Goal: Task Accomplishment & Management: Complete application form

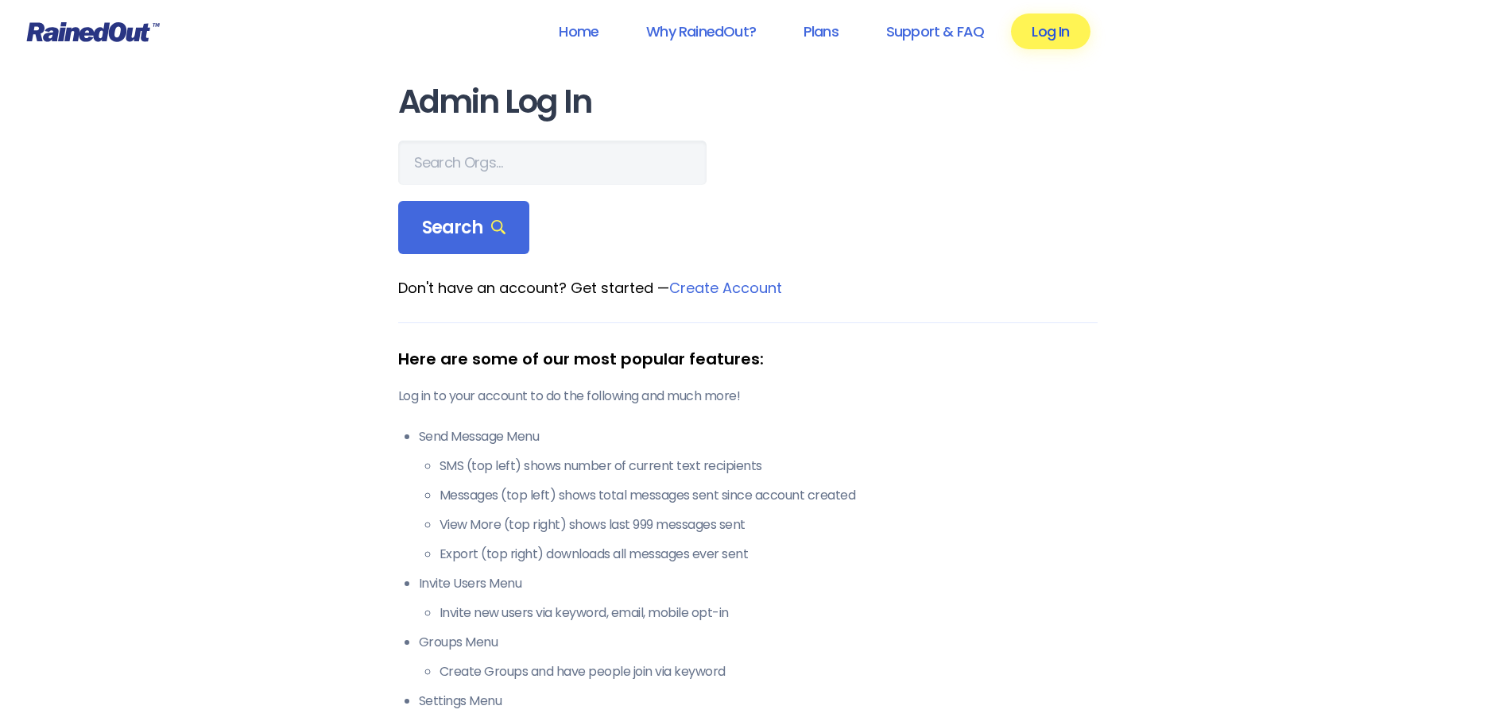
click at [1080, 20] on link "Log In" at bounding box center [1050, 32] width 79 height 36
click at [1065, 25] on link "Log In" at bounding box center [1050, 32] width 79 height 36
click at [1057, 34] on link "Log In" at bounding box center [1050, 32] width 79 height 36
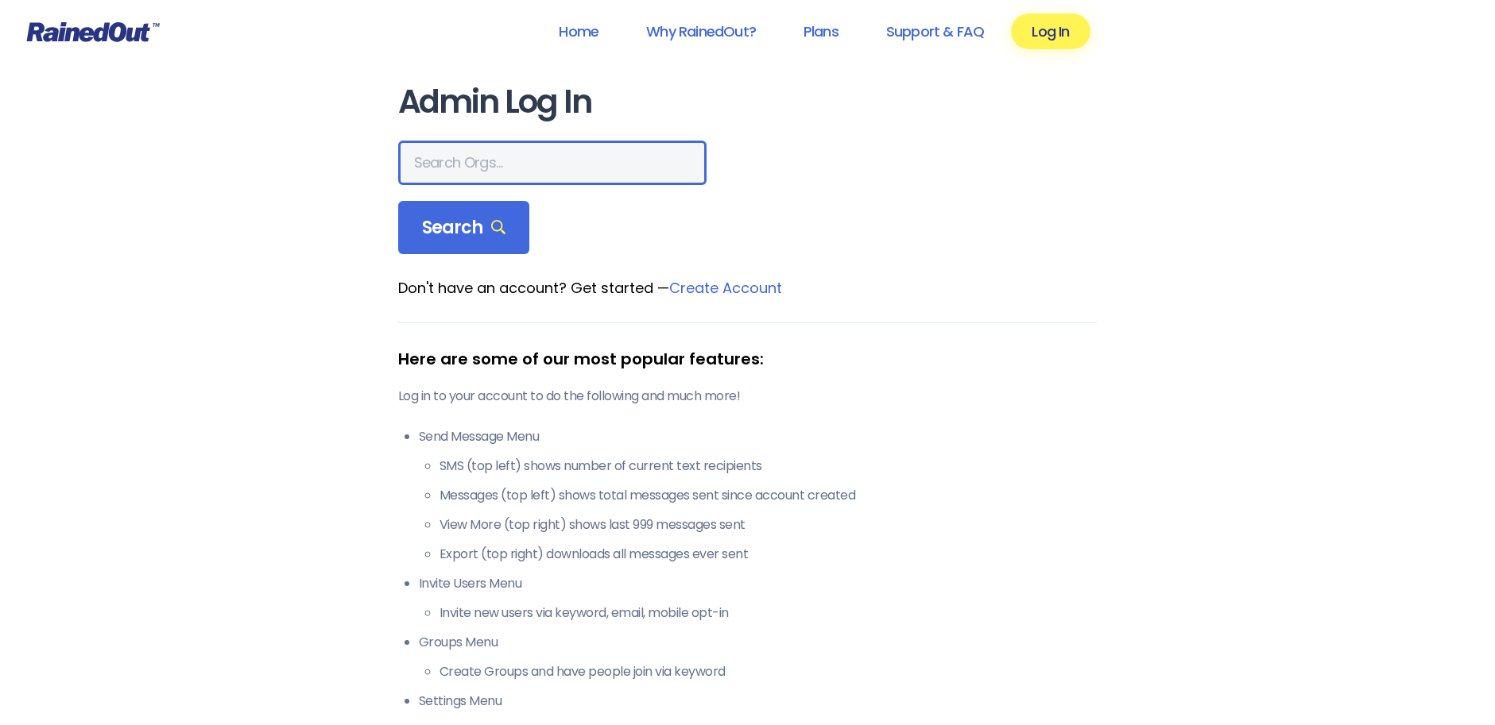
click at [503, 146] on input "text" at bounding box center [552, 163] width 308 height 44
type input "spokane"
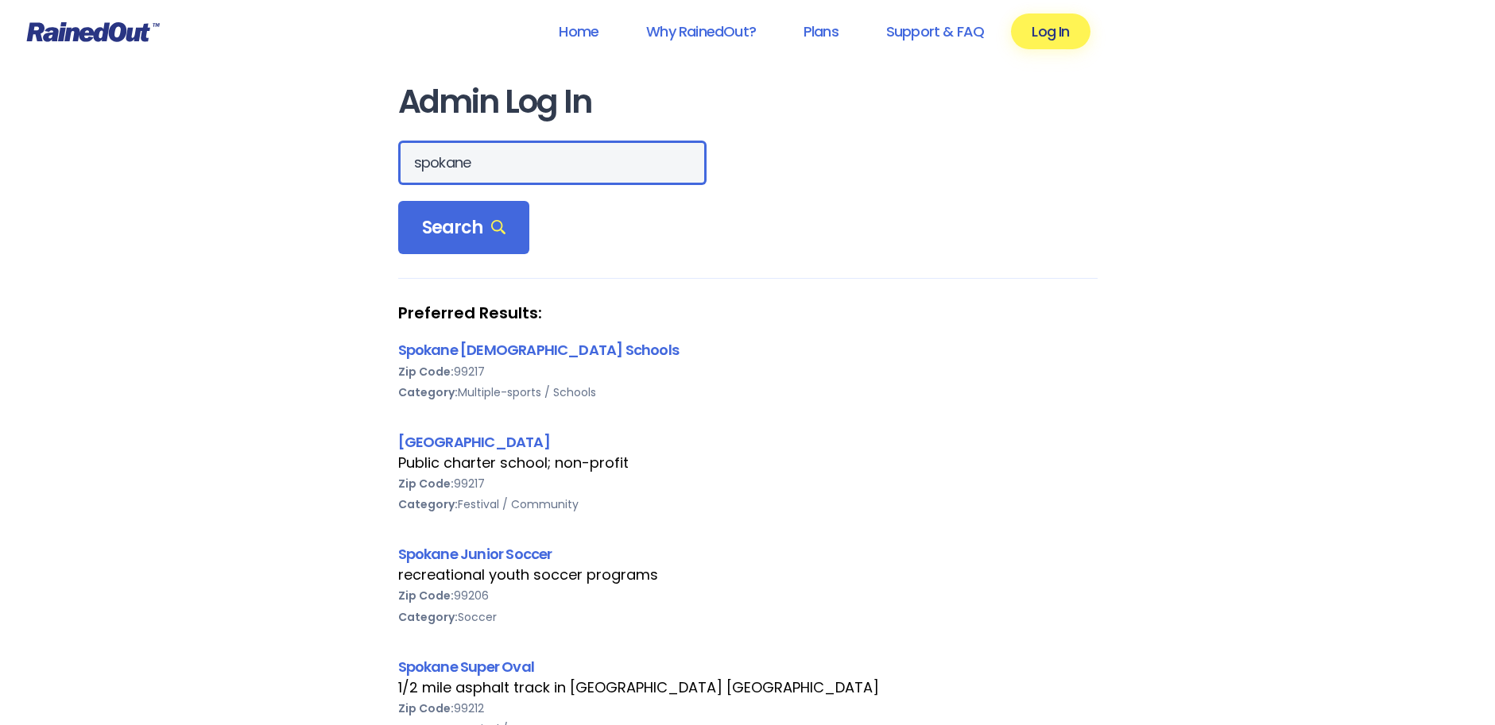
drag, startPoint x: 389, startPoint y: 158, endPoint x: 323, endPoint y: 150, distance: 65.6
type input "SNAP"
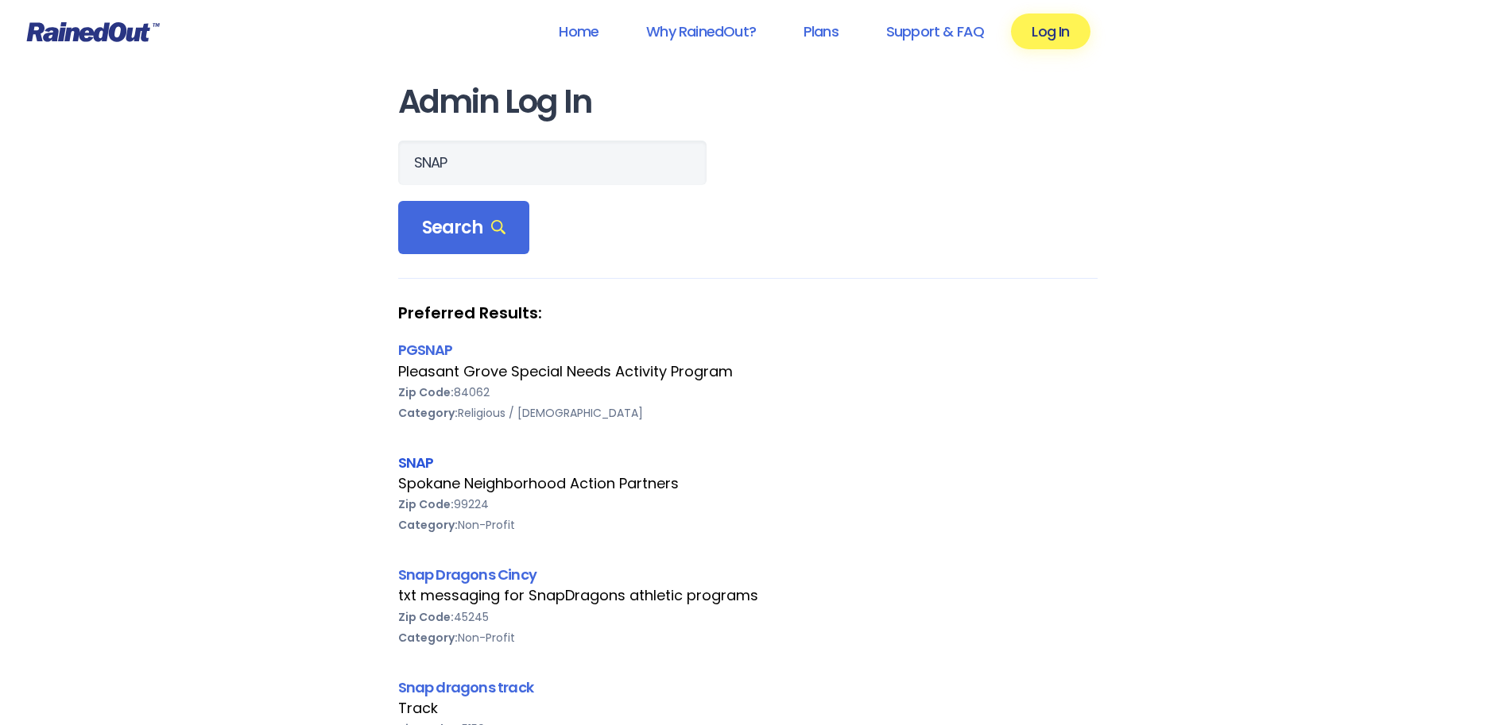
click at [422, 462] on link "SNAP" at bounding box center [416, 463] width 36 height 20
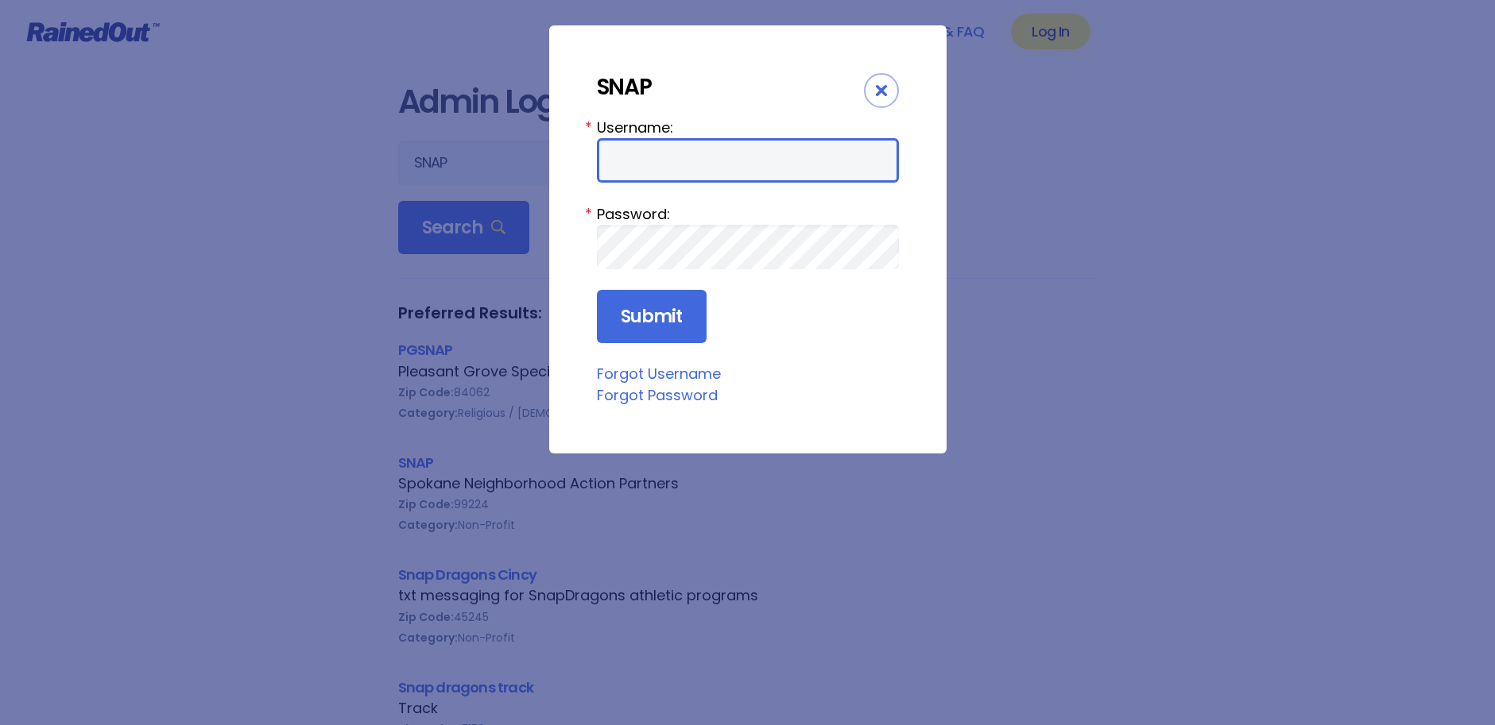
click at [697, 171] on input "Username:" at bounding box center [748, 160] width 302 height 44
click at [781, 164] on input "Username:" at bounding box center [748, 160] width 302 height 44
paste input "Username is SNAPCFT"
drag, startPoint x: 696, startPoint y: 162, endPoint x: 579, endPoint y: 164, distance: 116.8
click at [579, 164] on div "SNAP Username: Username is SNAPCFT * Password: * Submit Forgot Username Forgot …" at bounding box center [747, 239] width 397 height 428
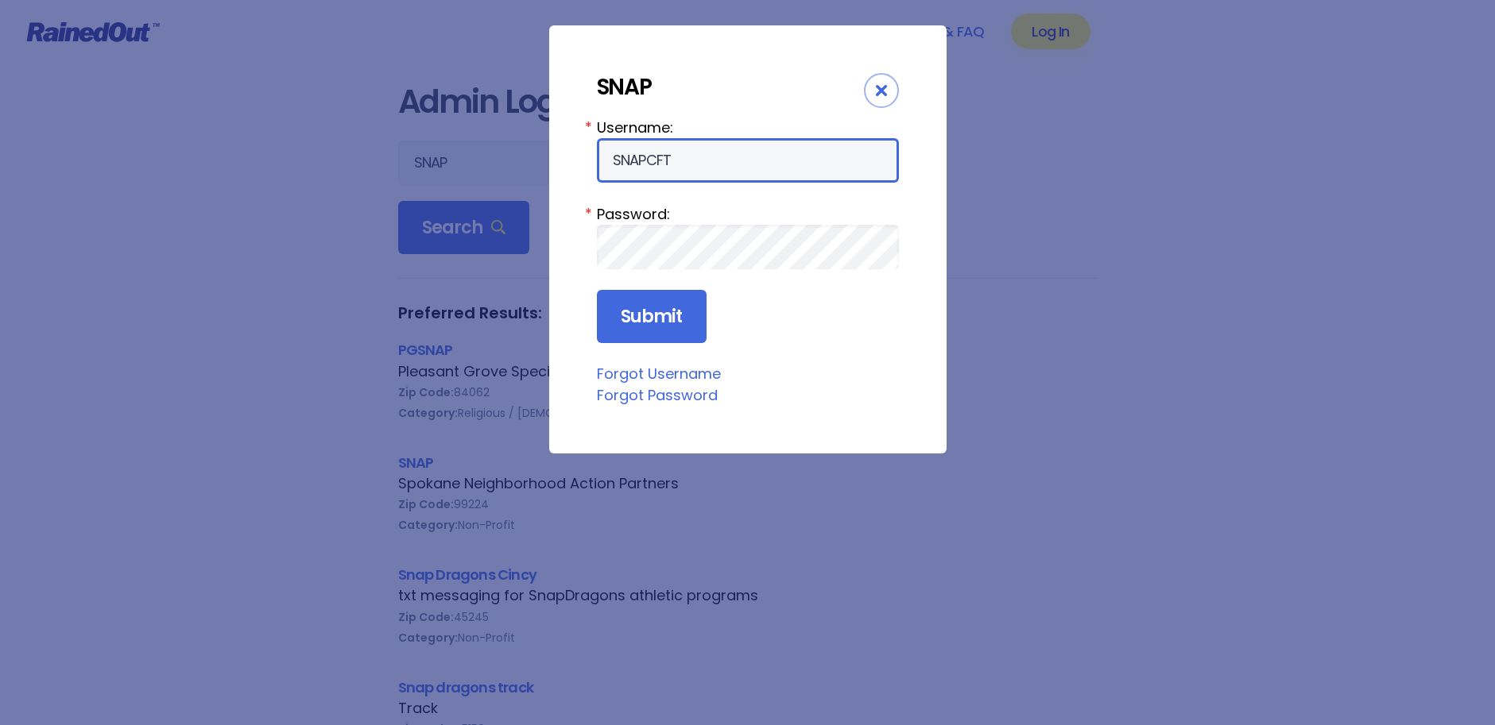
drag, startPoint x: 614, startPoint y: 163, endPoint x: 588, endPoint y: 166, distance: 26.4
click at [588, 166] on div "SNAP Username: SNAPCFT * Password: * Submit Forgot Username Forgot Password" at bounding box center [747, 239] width 397 height 428
type input "SNAPCFT"
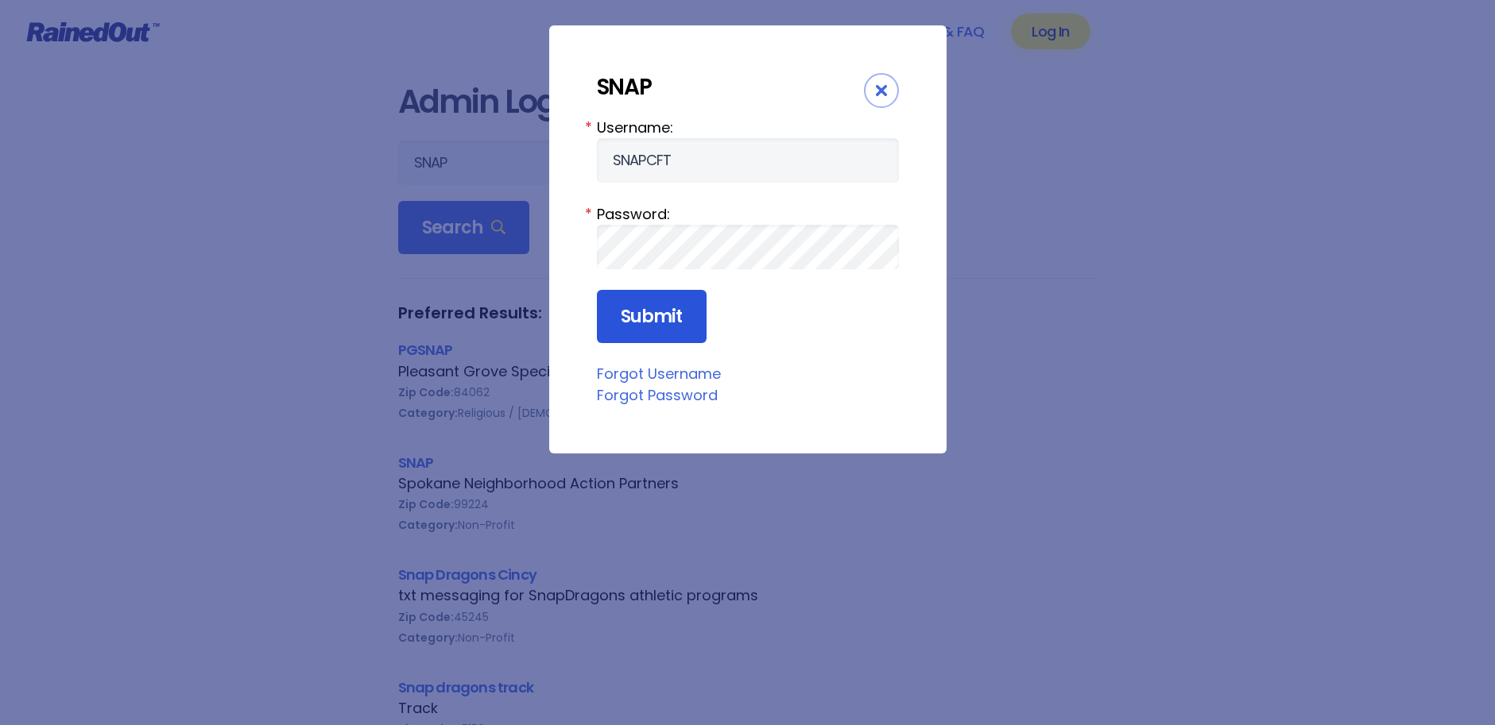
click at [642, 304] on input "Submit" at bounding box center [652, 317] width 110 height 54
